Goal: Find specific page/section: Find specific page/section

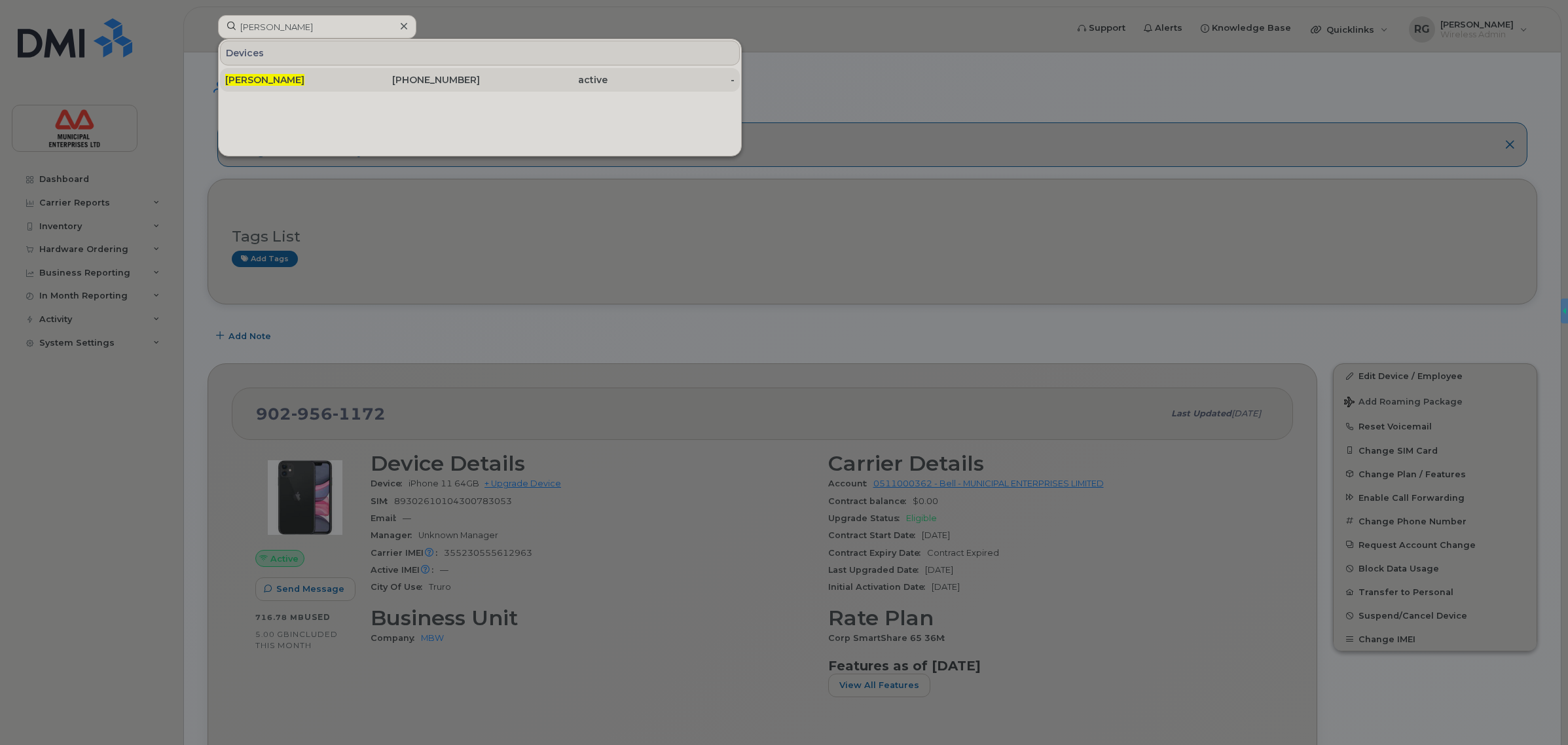
type input "[PERSON_NAME]"
click at [353, 72] on div "[PERSON_NAME]" at bounding box center [417, 80] width 127 height 23
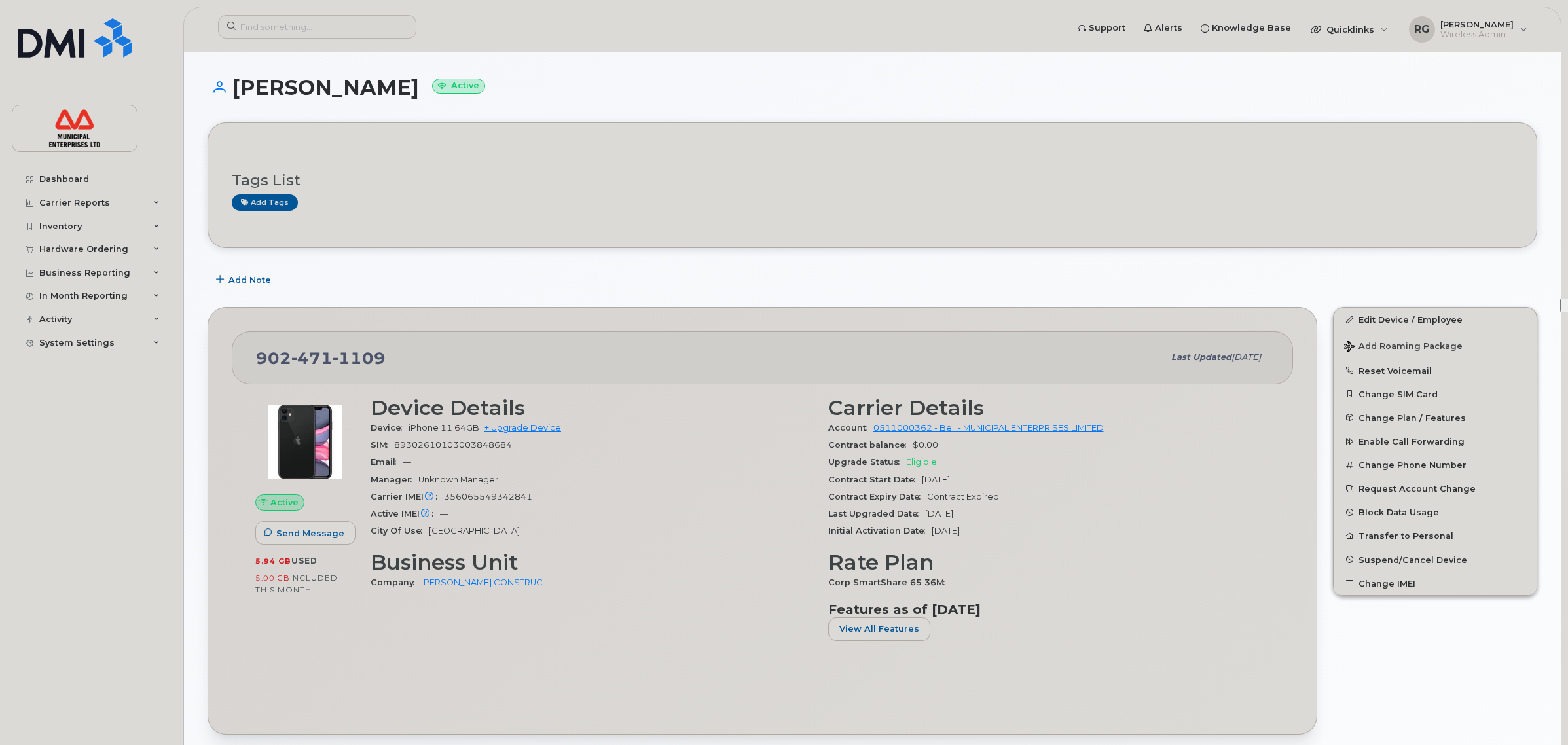
scroll to position [82, 0]
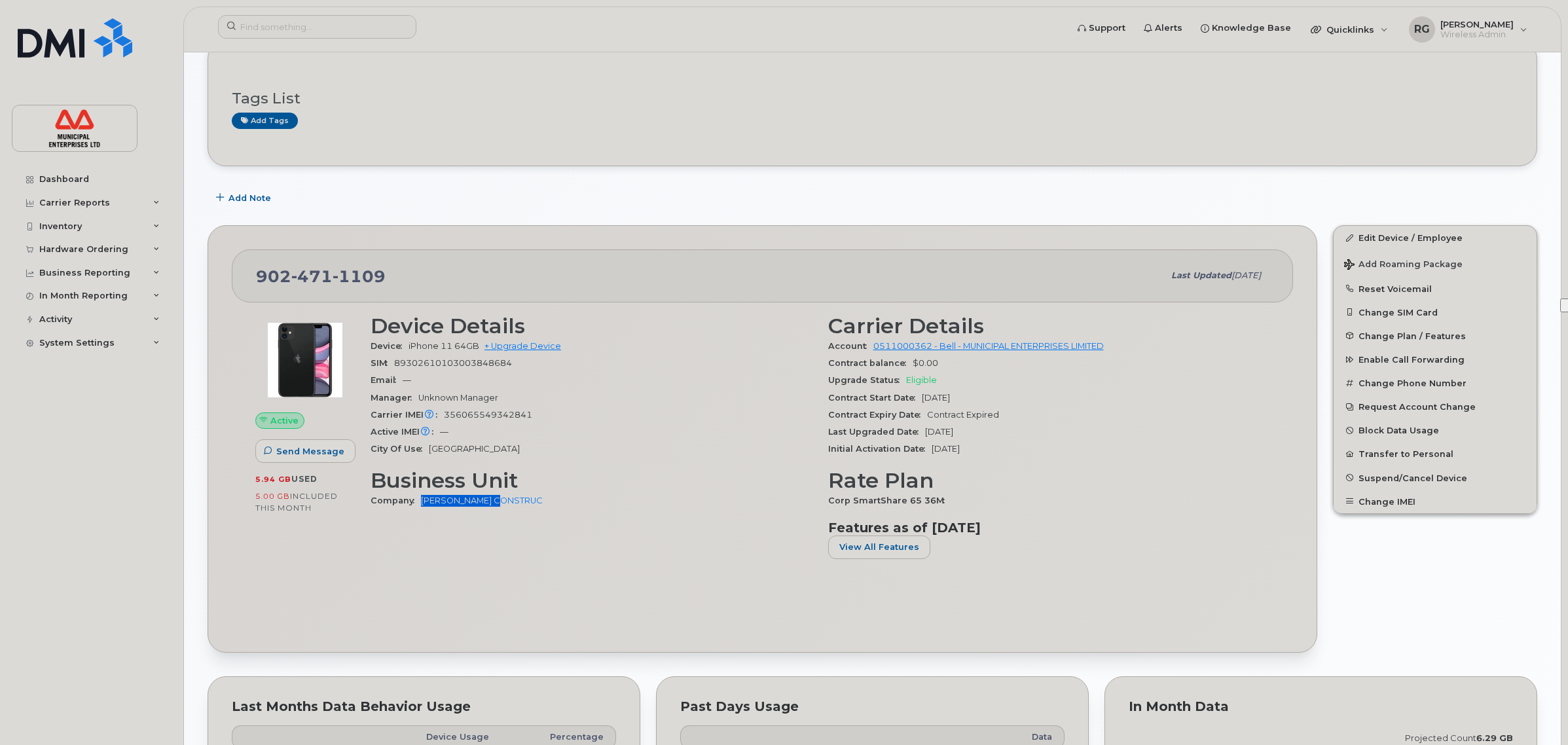
drag, startPoint x: 517, startPoint y: 509, endPoint x: 419, endPoint y: 494, distance: 99.1
click at [419, 494] on div "Company DEXTER CONSTRUC" at bounding box center [591, 501] width 442 height 17
copy link "[PERSON_NAME] CONSTRUC"
